Goal: Information Seeking & Learning: Learn about a topic

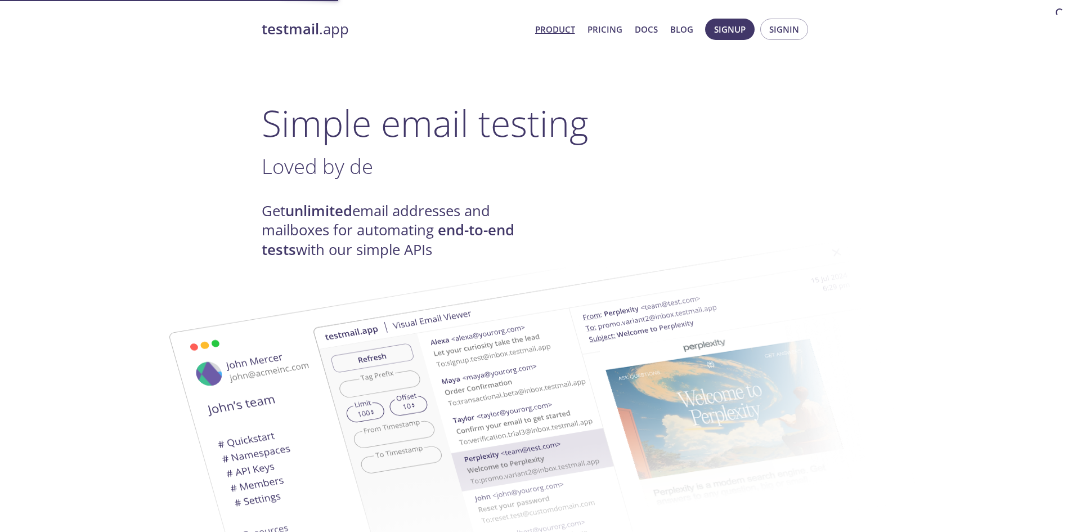
click at [412, 131] on h1 "Simple email testing" at bounding box center [536, 122] width 549 height 43
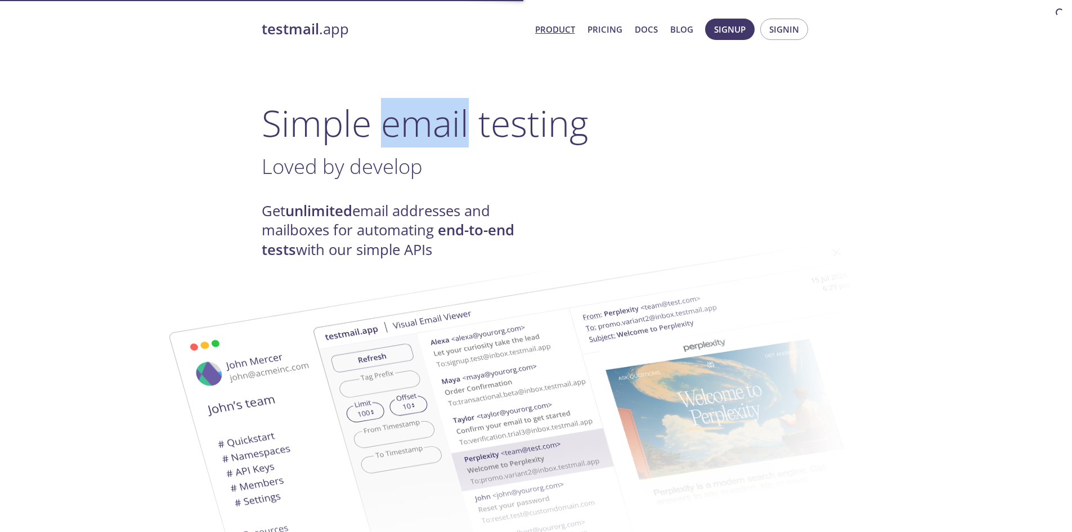
drag, startPoint x: 412, startPoint y: 131, endPoint x: 424, endPoint y: 131, distance: 11.8
click at [424, 131] on h1 "Simple email testing" at bounding box center [536, 122] width 549 height 43
click at [412, 130] on h1 "Simple email testing" at bounding box center [536, 122] width 549 height 43
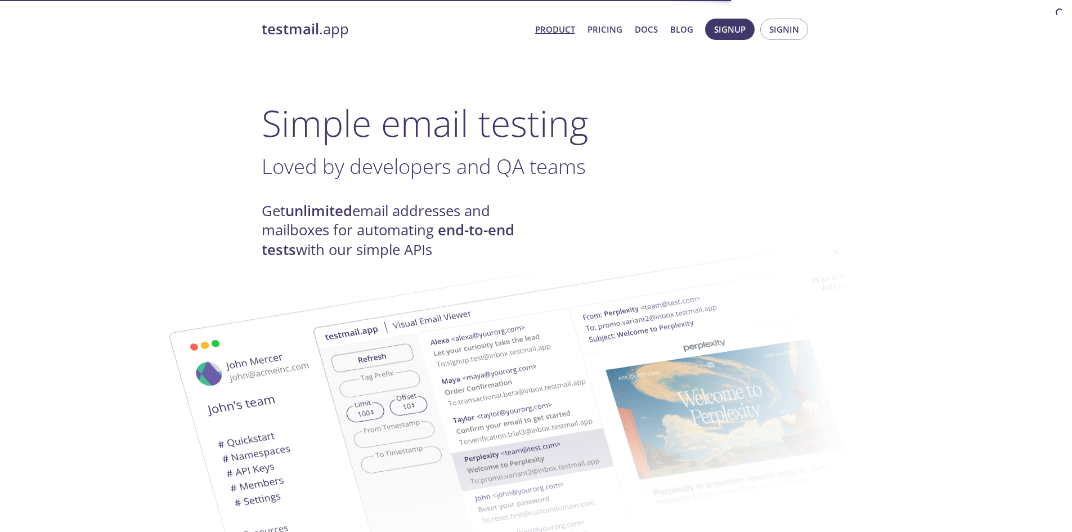
drag, startPoint x: 600, startPoint y: 48, endPoint x: 608, endPoint y: 36, distance: 13.9
click at [608, 33] on link "Pricing" at bounding box center [604, 29] width 35 height 15
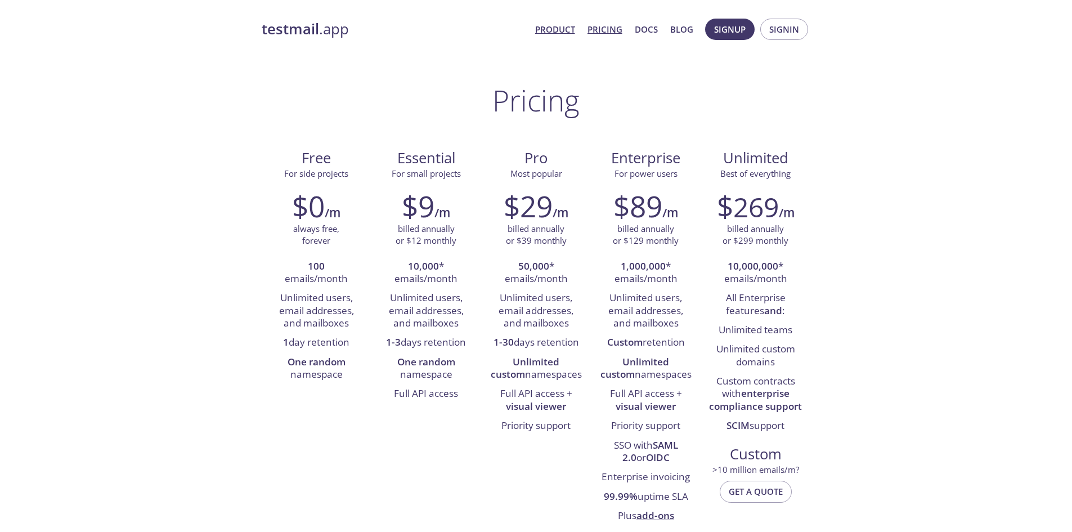
click at [553, 33] on link "Product" at bounding box center [555, 29] width 40 height 15
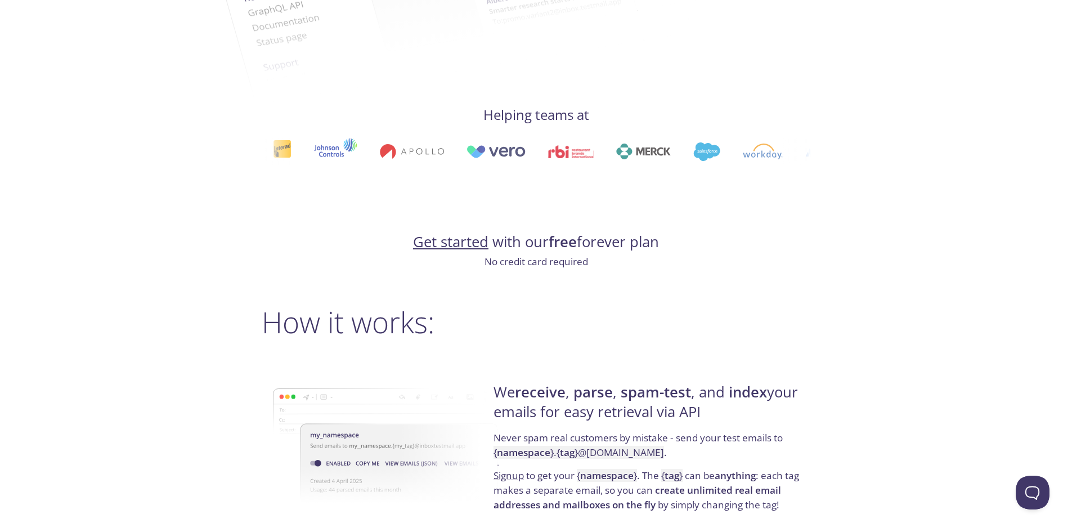
scroll to position [675, 0]
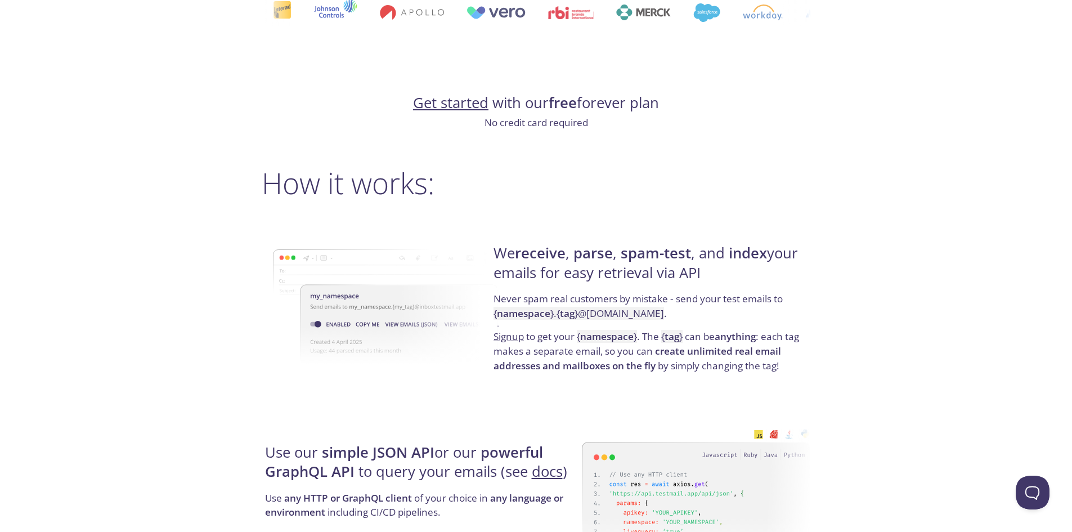
click at [513, 107] on h4 "Get started with our free forever plan" at bounding box center [536, 102] width 549 height 19
drag, startPoint x: 513, startPoint y: 107, endPoint x: 650, endPoint y: 110, distance: 137.3
click at [650, 110] on h4 "Get started with our free forever plan" at bounding box center [536, 102] width 549 height 19
click at [551, 236] on div "We receive , parse , spam-test , and index your emails for easy retrieval via A…" at bounding box center [650, 308] width 320 height 181
drag, startPoint x: 551, startPoint y: 236, endPoint x: 656, endPoint y: 242, distance: 105.4
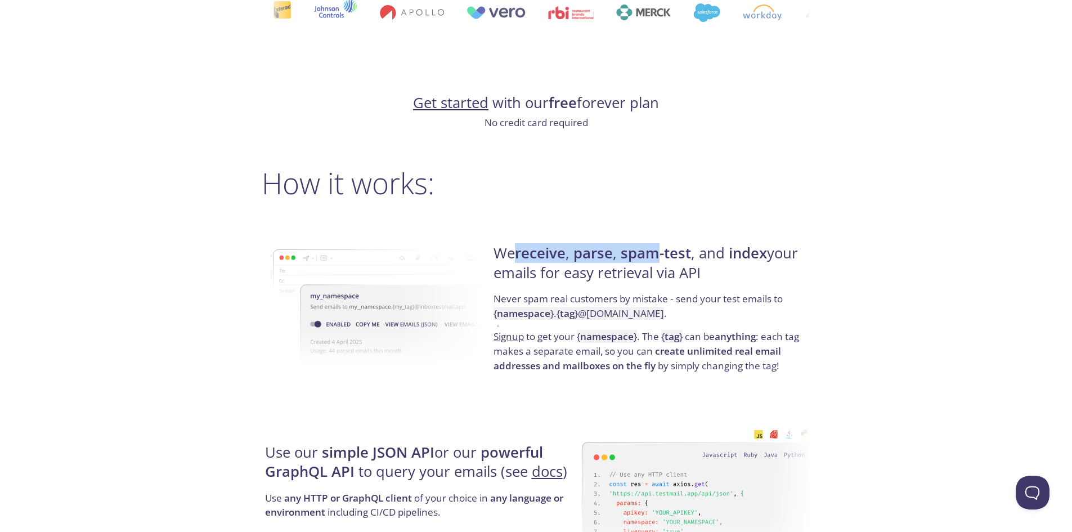
click at [656, 242] on div "We receive , parse , spam-test , and index your emails for easy retrieval via A…" at bounding box center [650, 308] width 320 height 181
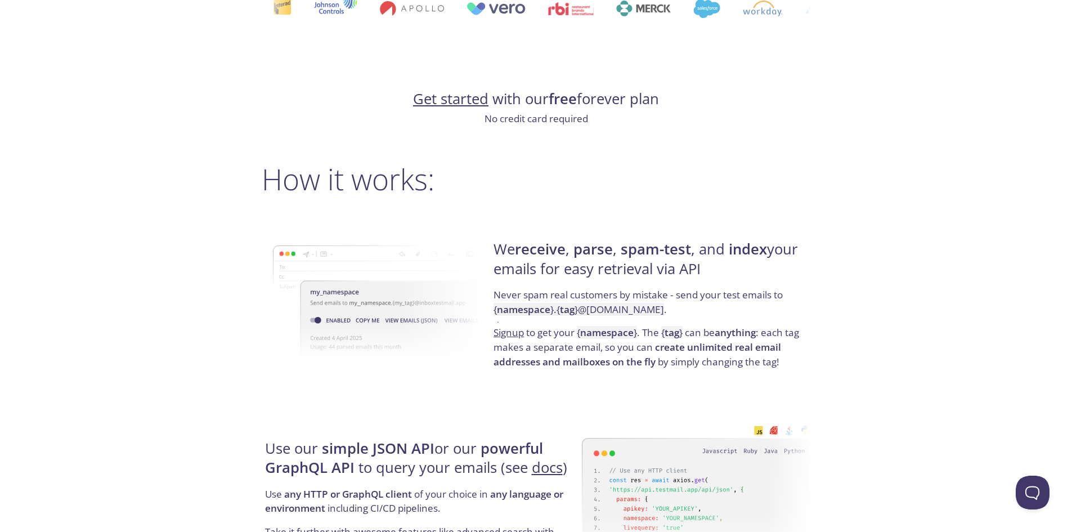
scroll to position [1013, 0]
